Goal: Navigation & Orientation: Find specific page/section

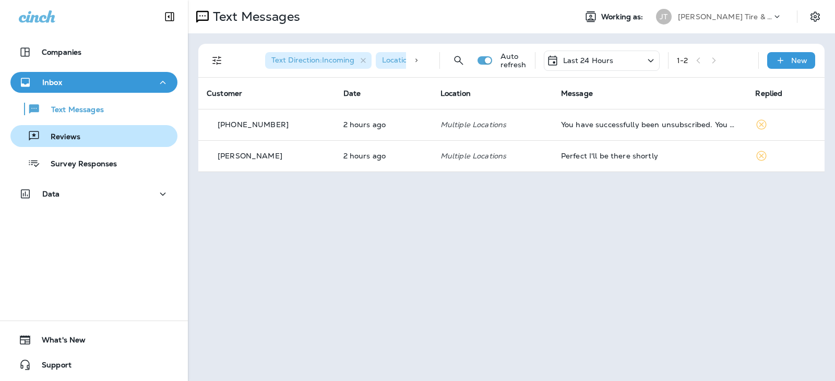
click at [118, 143] on div "Reviews" at bounding box center [94, 136] width 159 height 16
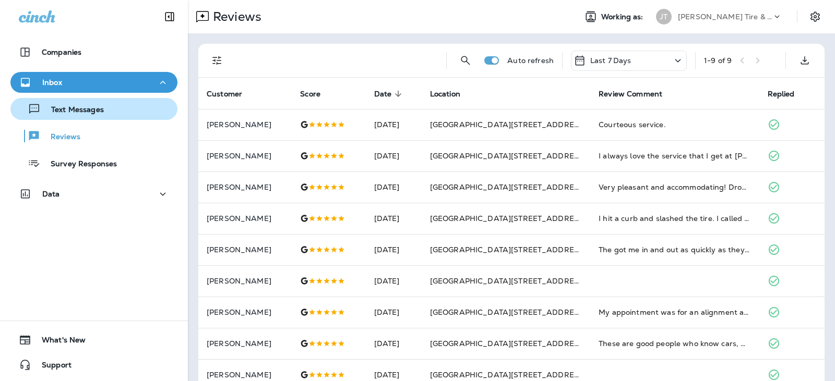
click at [139, 106] on div "Text Messages" at bounding box center [94, 109] width 159 height 16
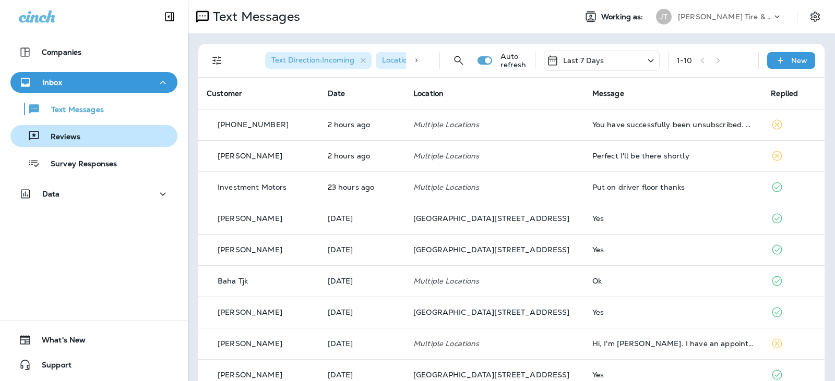
click at [141, 126] on button "Reviews" at bounding box center [93, 136] width 167 height 22
